Goal: Information Seeking & Learning: Learn about a topic

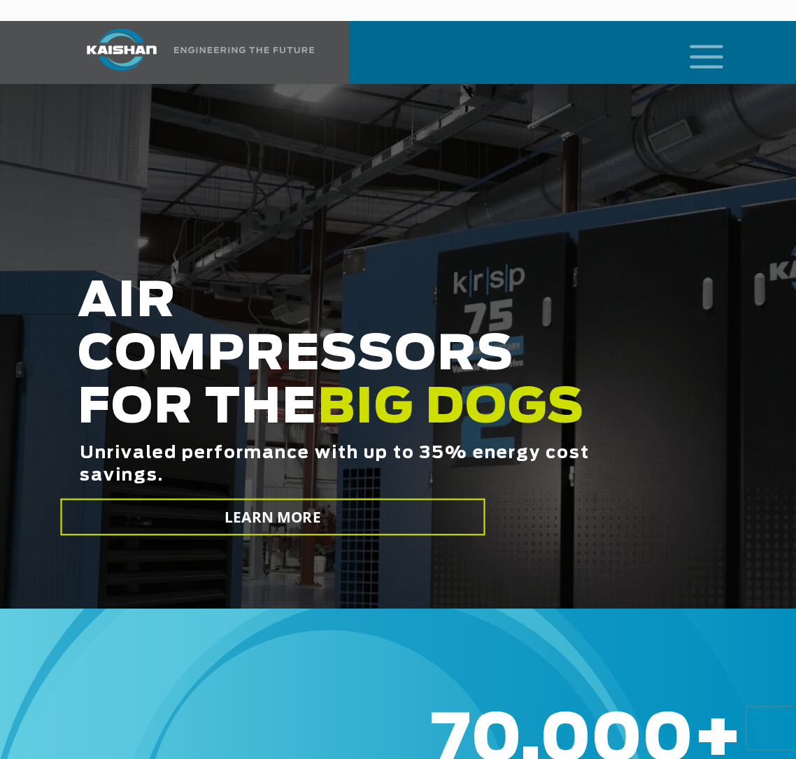
click at [694, 34] on icon "mobile menu" at bounding box center [706, 55] width 45 height 43
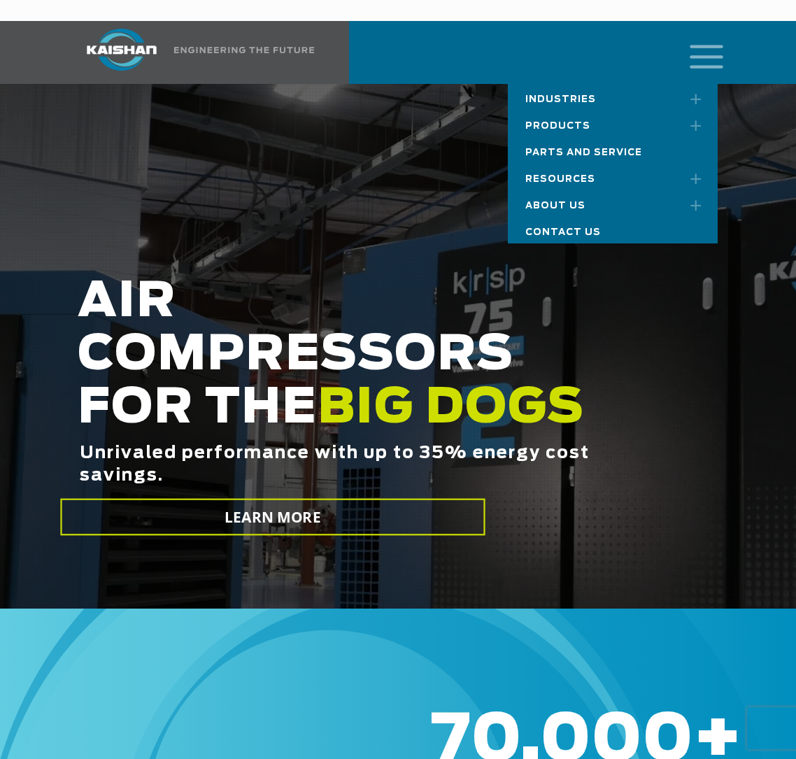
click at [585, 175] on span "Resources" at bounding box center [560, 179] width 70 height 9
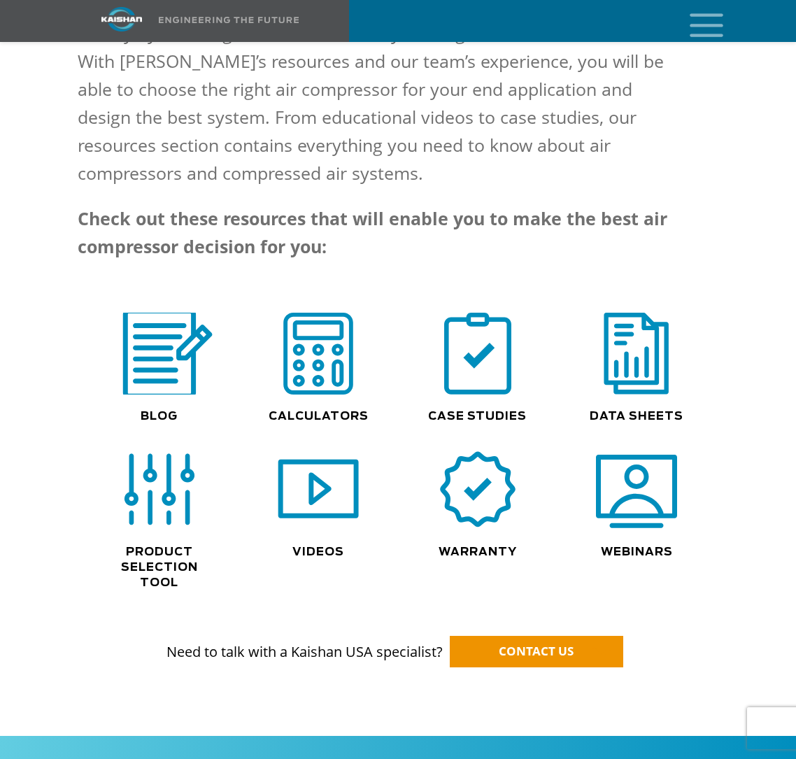
scroll to position [1068, 0]
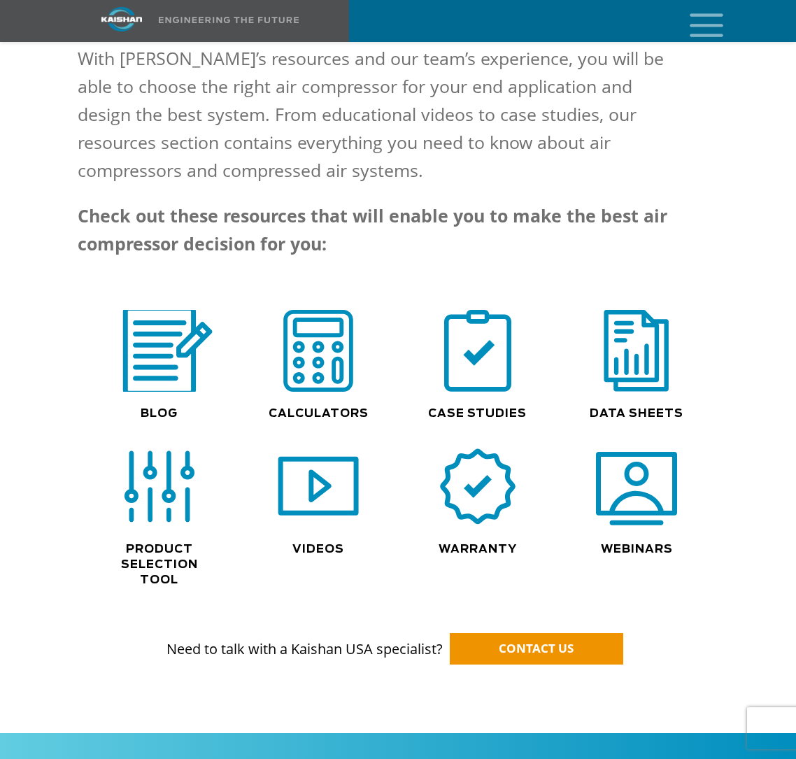
click at [186, 326] on img at bounding box center [159, 351] width 106 height 90
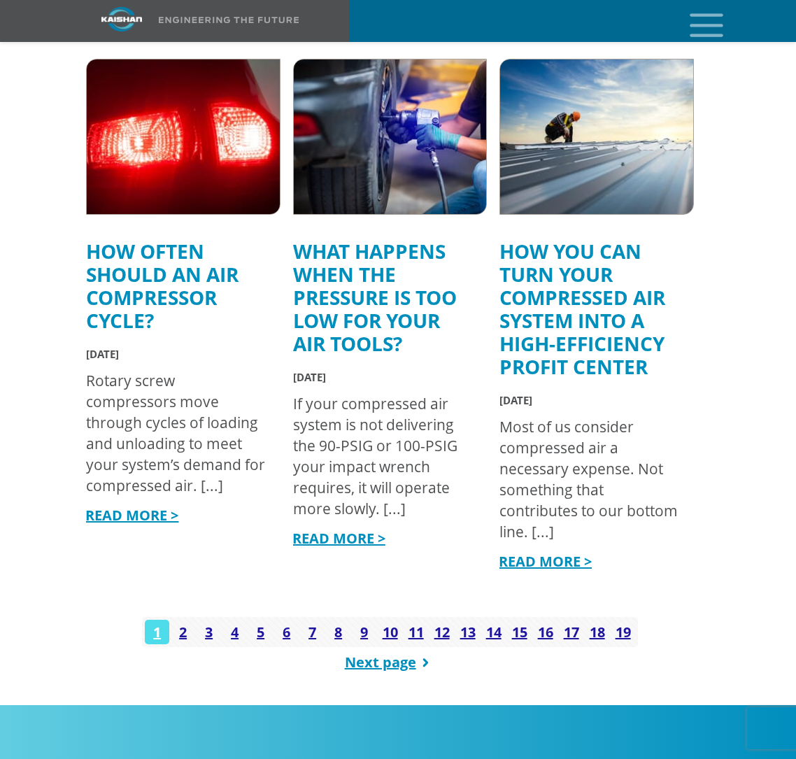
scroll to position [1797, 0]
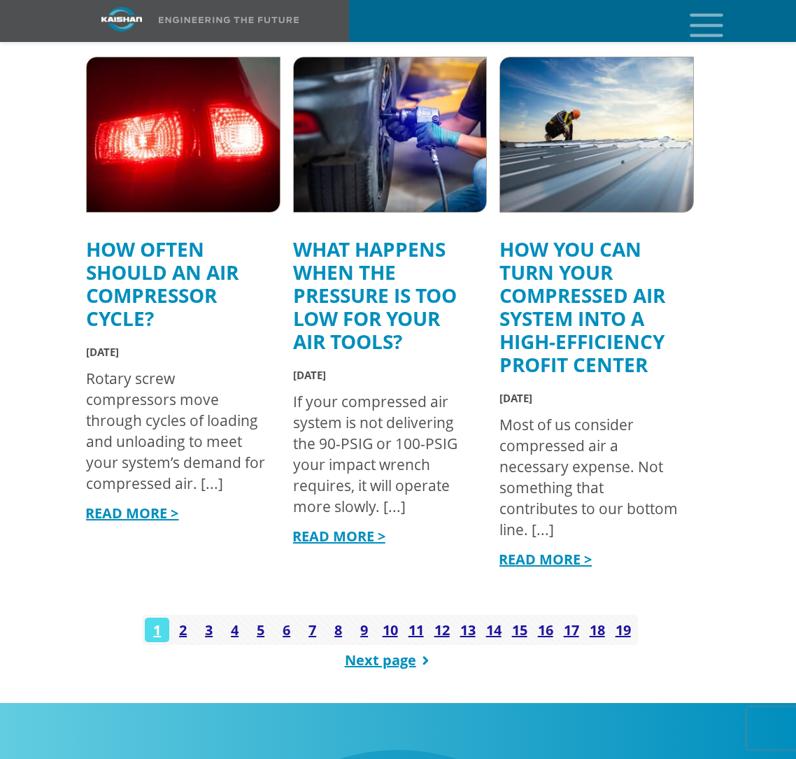
click at [563, 323] on link "How You Can Turn Your Compressed Air System into a High-Efficiency Profit Center" at bounding box center [582, 307] width 166 height 142
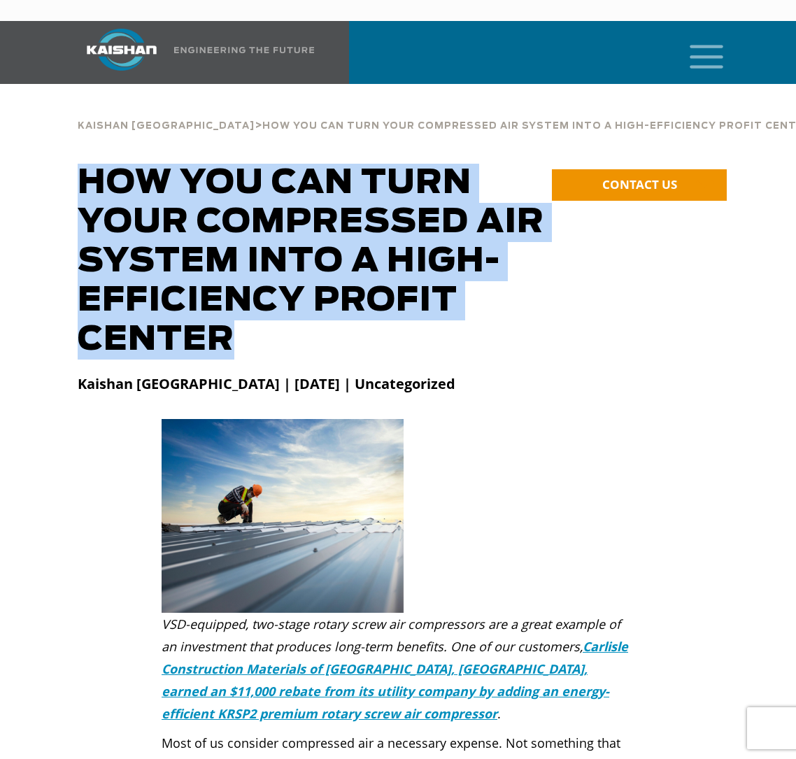
drag, startPoint x: 224, startPoint y: 313, endPoint x: 89, endPoint y: 164, distance: 201.0
click at [89, 164] on h1 "How You Can Turn Your Compressed Air System into a High-Efficiency Profit Center" at bounding box center [316, 262] width 476 height 196
copy h1 "How You Can Turn Your Compressed Air System into a High-Efficiency Profit Center"
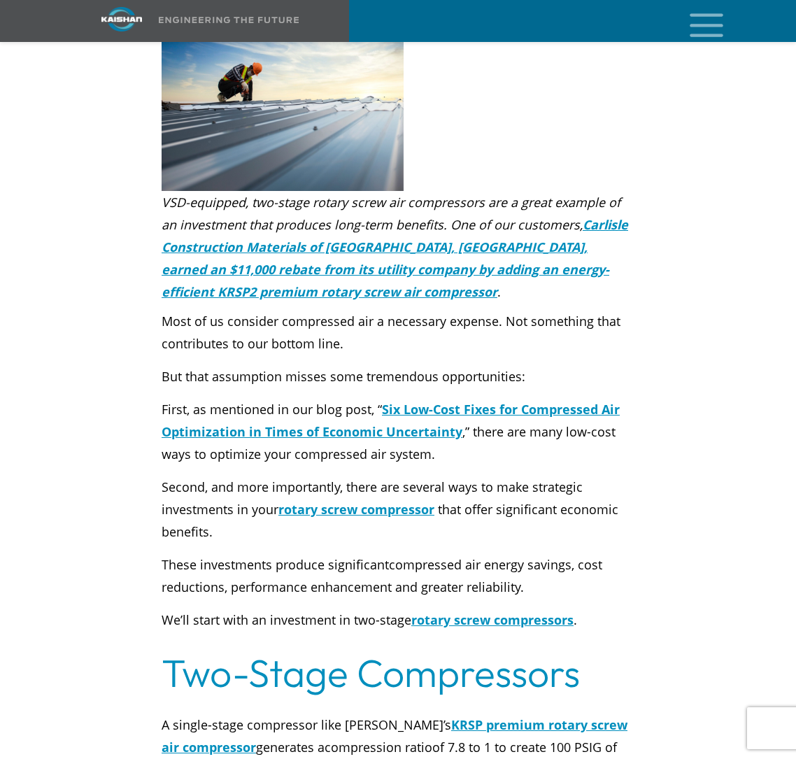
scroll to position [461, 0]
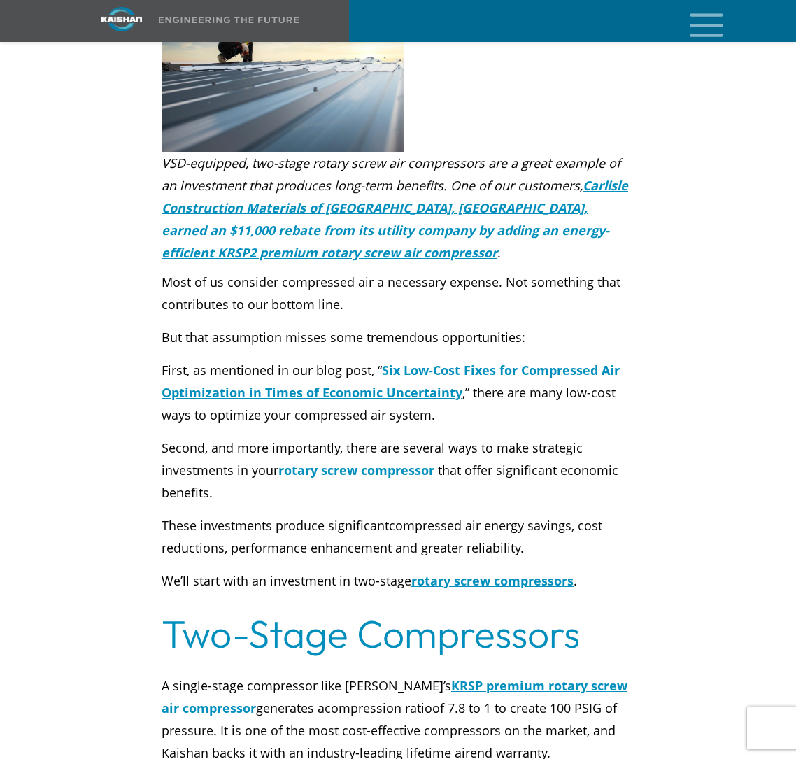
click at [471, 395] on p "First, as mentioned in our blog post, “ Six Low-Cost Fixes for Compressed Air O…" at bounding box center [398, 392] width 473 height 67
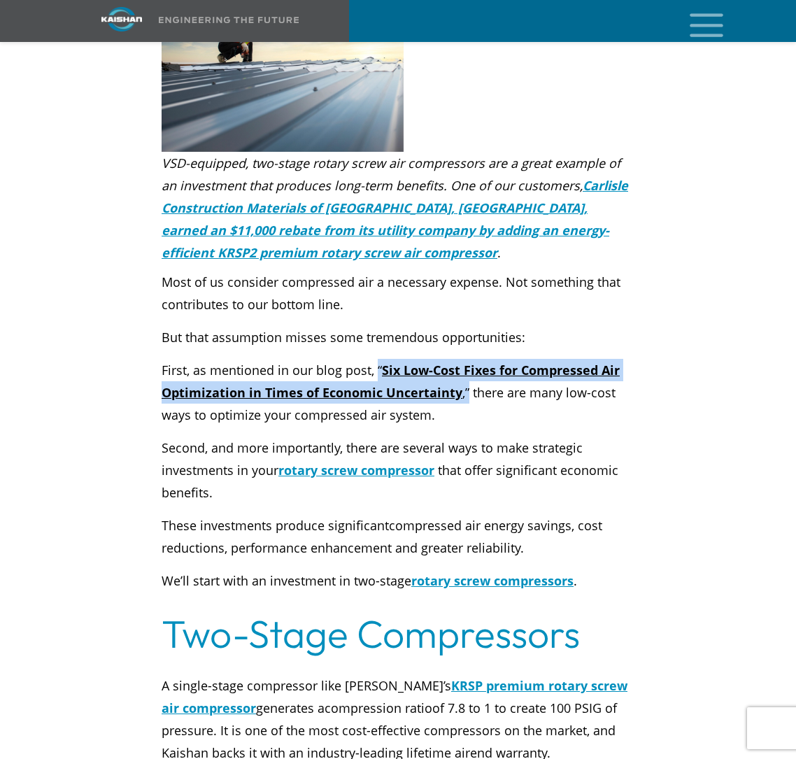
drag, startPoint x: 466, startPoint y: 371, endPoint x: 376, endPoint y: 342, distance: 95.3
click at [376, 359] on p "First, as mentioned in our blog post, “ Six Low-Cost Fixes for Compressed Air O…" at bounding box center [398, 392] width 473 height 67
copy p "“ Six Low-Cost Fixes for Compressed Air Optimization in Times of Economic Uncer…"
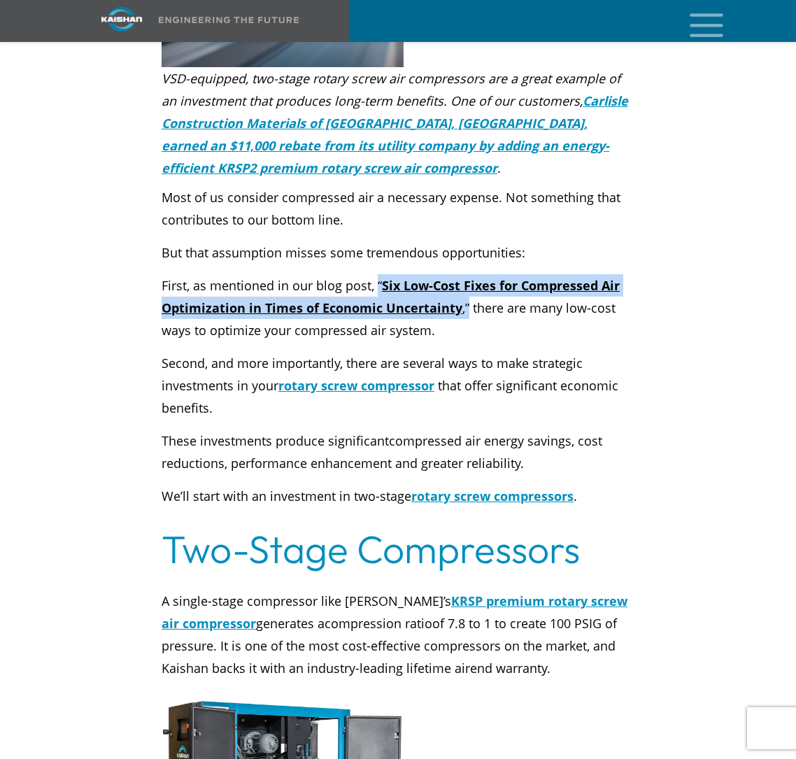
scroll to position [543, 0]
